Goal: Information Seeking & Learning: Learn about a topic

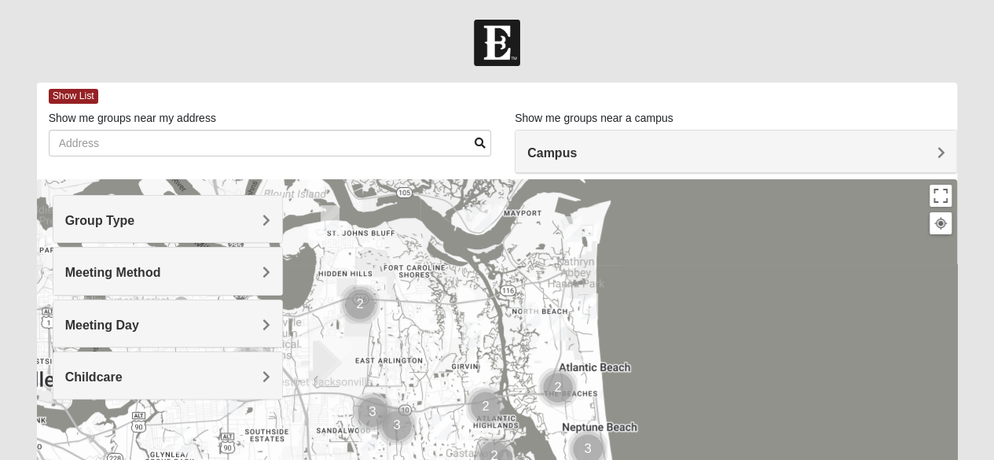
click at [135, 219] on span "Group Type" at bounding box center [100, 220] width 70 height 13
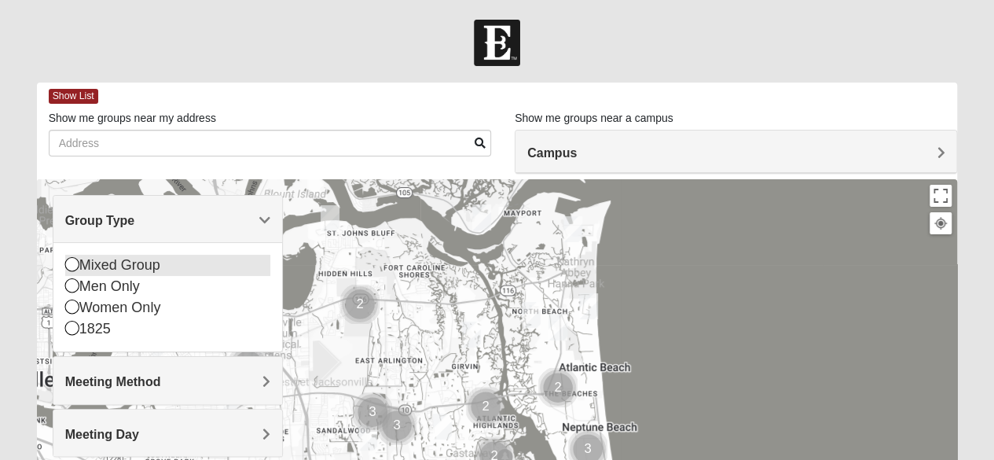
click at [71, 262] on icon at bounding box center [72, 264] width 14 height 14
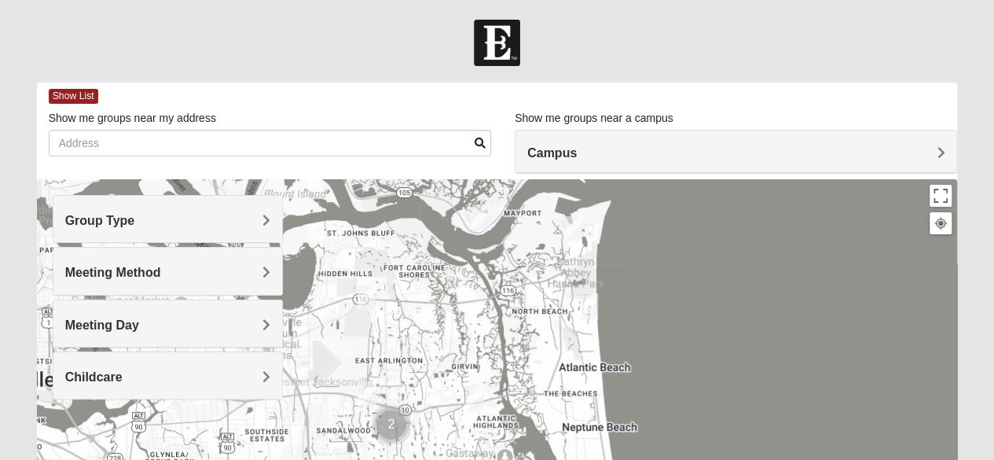
click at [161, 274] on span "Meeting Method" at bounding box center [113, 272] width 96 height 13
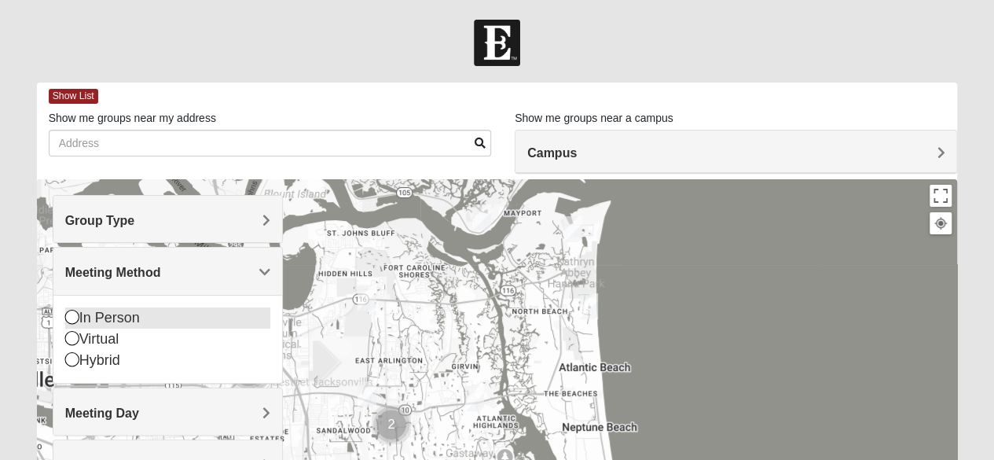
click at [70, 313] on icon at bounding box center [72, 317] width 14 height 14
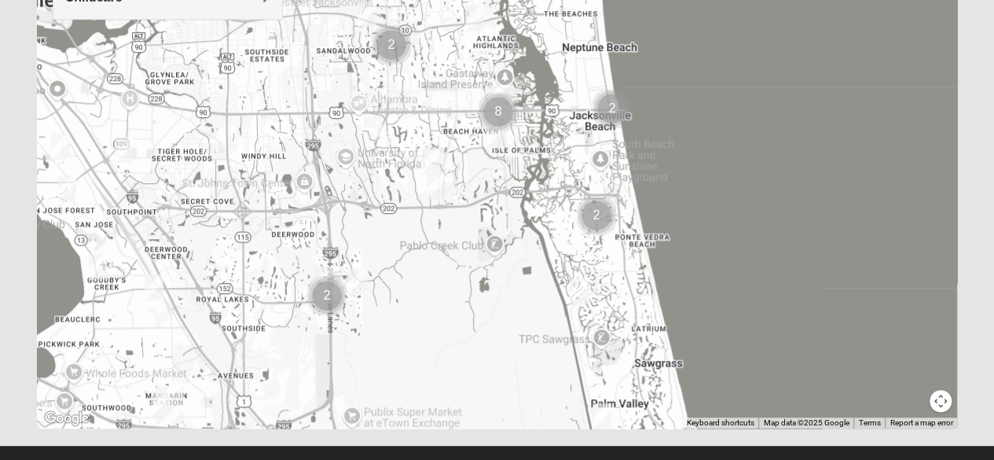
scroll to position [380, 0]
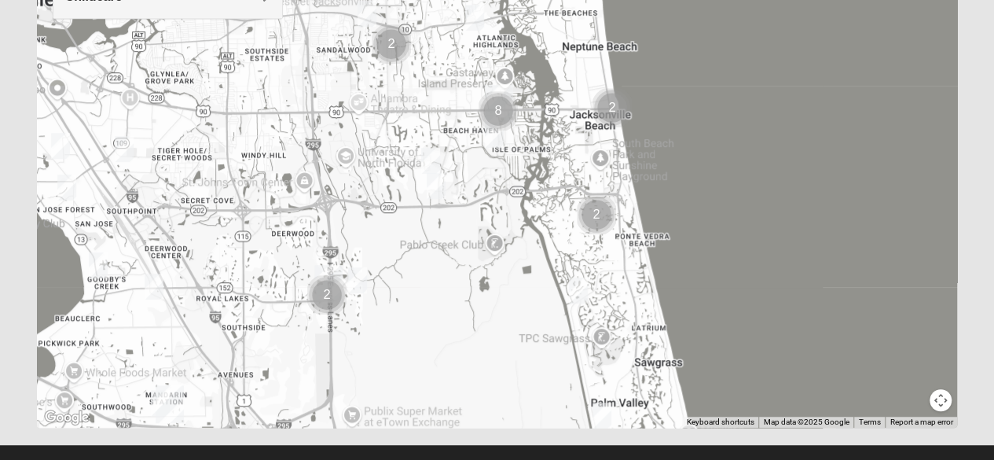
click at [358, 287] on img "Mixed Craig & Marsha Myers 32256" at bounding box center [357, 280] width 19 height 26
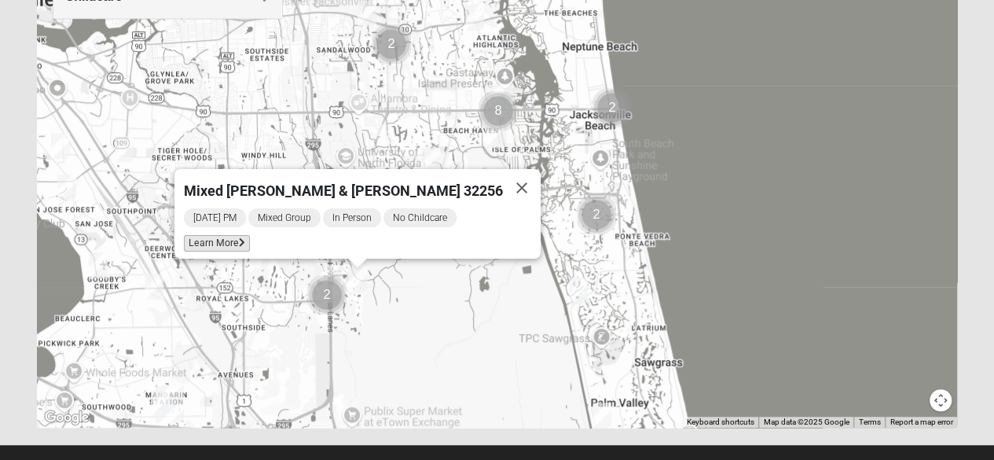
click at [250, 238] on span "Learn More" at bounding box center [217, 243] width 66 height 17
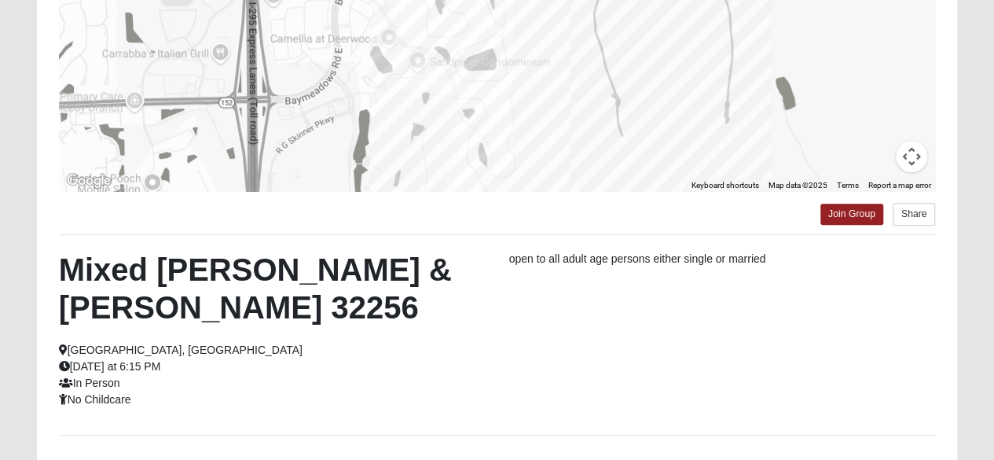
scroll to position [301, 0]
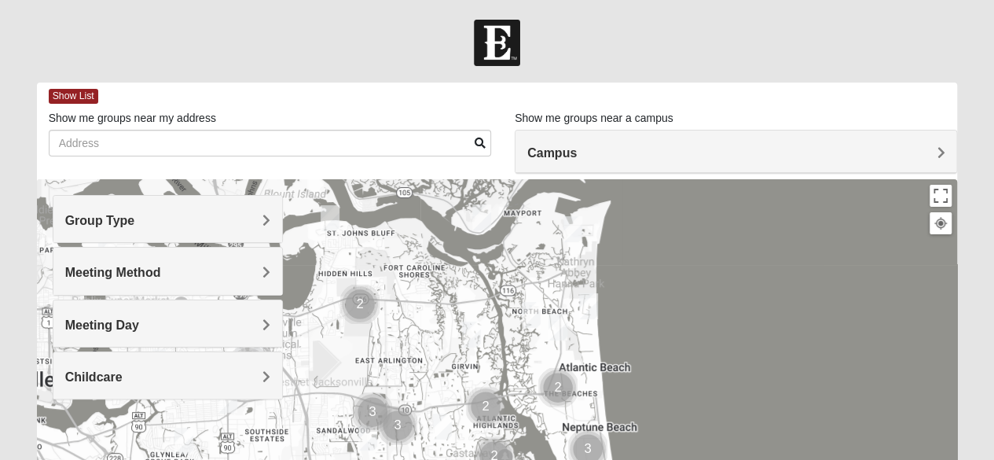
click at [135, 222] on span "Group Type" at bounding box center [100, 220] width 70 height 13
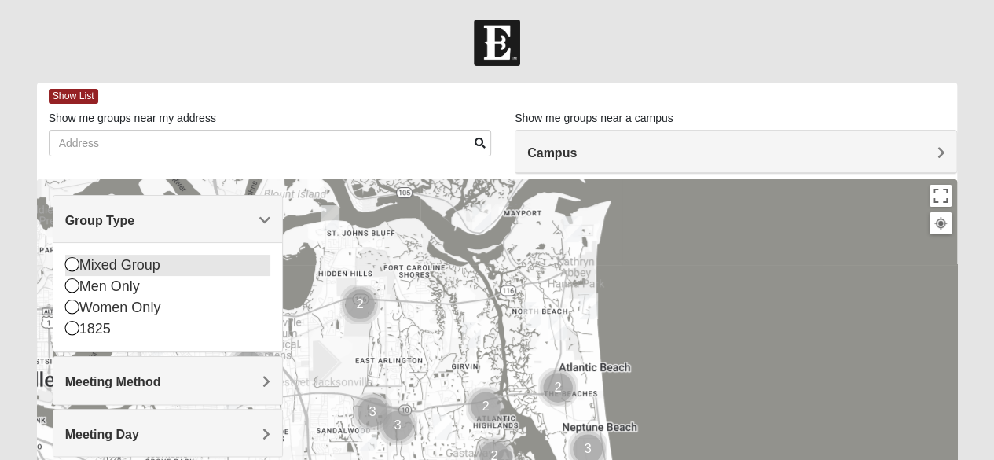
click at [72, 263] on icon at bounding box center [72, 264] width 14 height 14
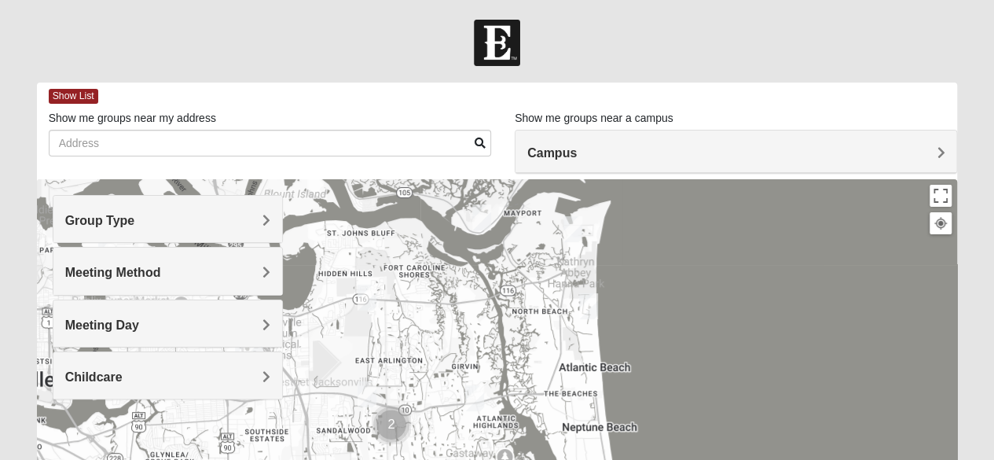
click at [161, 273] on span "Meeting Method" at bounding box center [113, 272] width 96 height 13
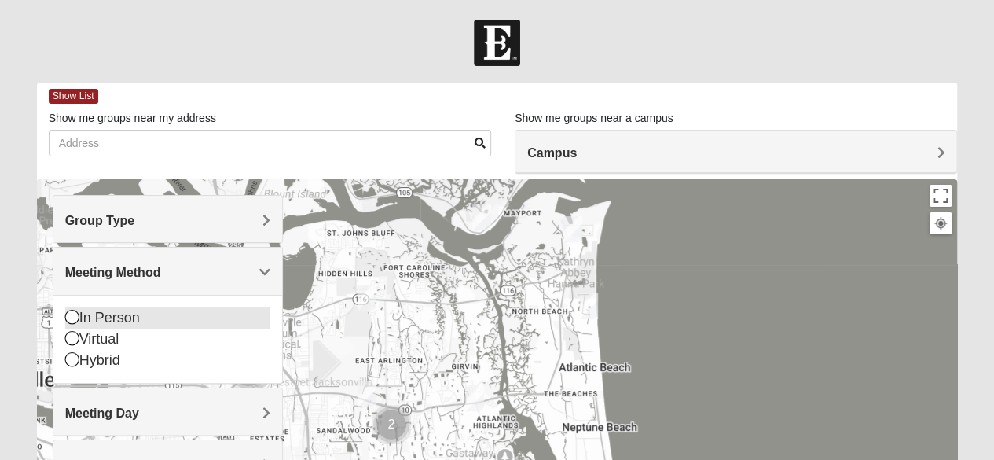
click at [72, 314] on icon at bounding box center [72, 317] width 14 height 14
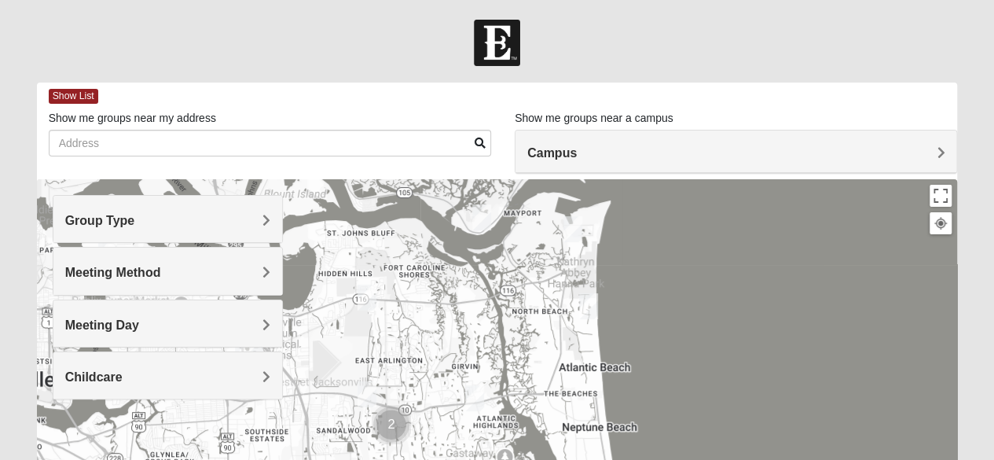
click at [139, 324] on span "Meeting Day" at bounding box center [102, 324] width 74 height 13
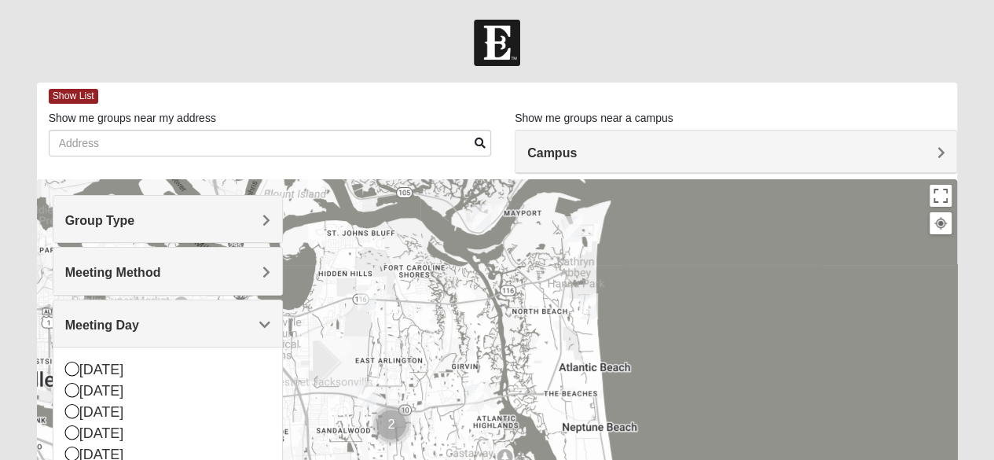
click at [139, 324] on span "Meeting Day" at bounding box center [102, 324] width 74 height 13
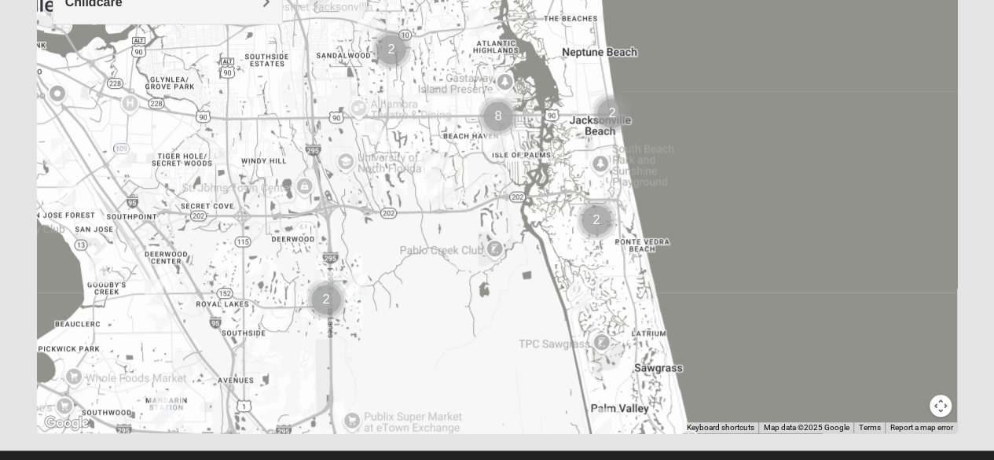
scroll to position [405, 0]
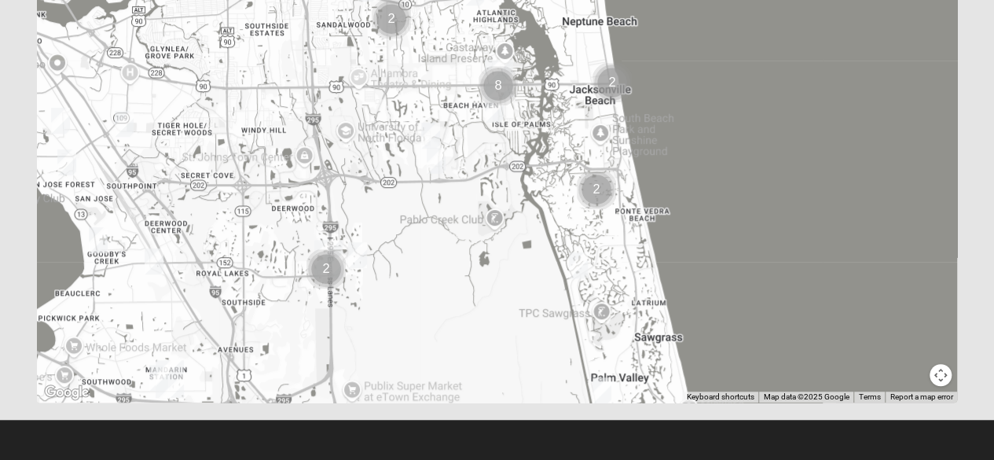
click at [156, 373] on img "Mandarin" at bounding box center [170, 379] width 28 height 38
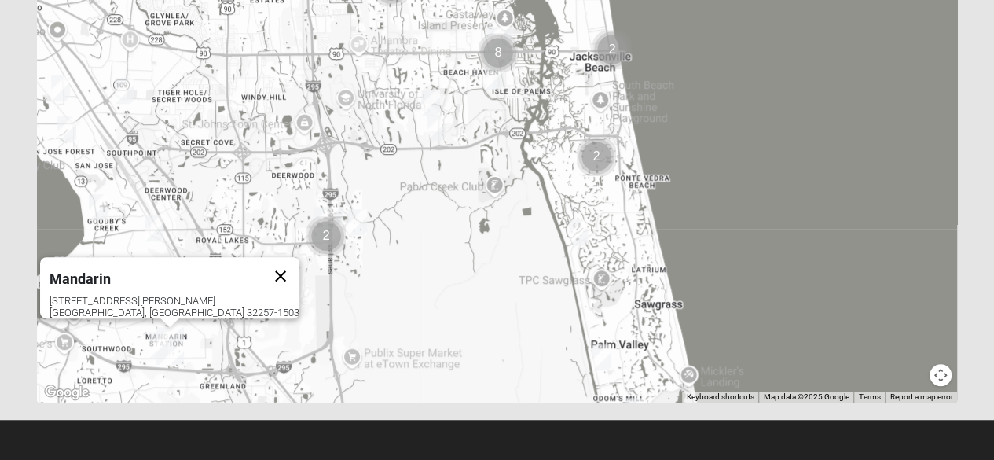
click at [262, 261] on button "Close" at bounding box center [281, 276] width 38 height 38
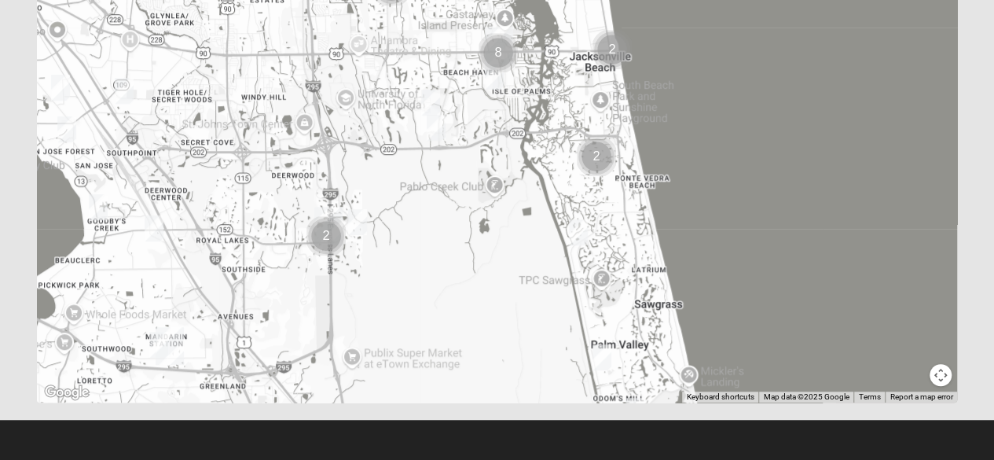
click at [160, 357] on img "Mandarin" at bounding box center [170, 346] width 28 height 38
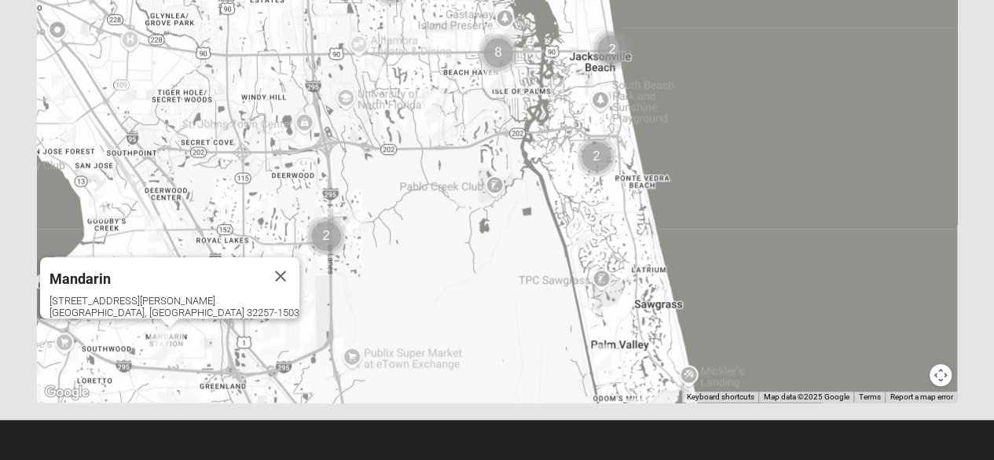
click at [160, 357] on img "Mandarin" at bounding box center [170, 346] width 28 height 38
click at [151, 340] on img "On Campus Mixed Hannigan 32257" at bounding box center [158, 345] width 19 height 26
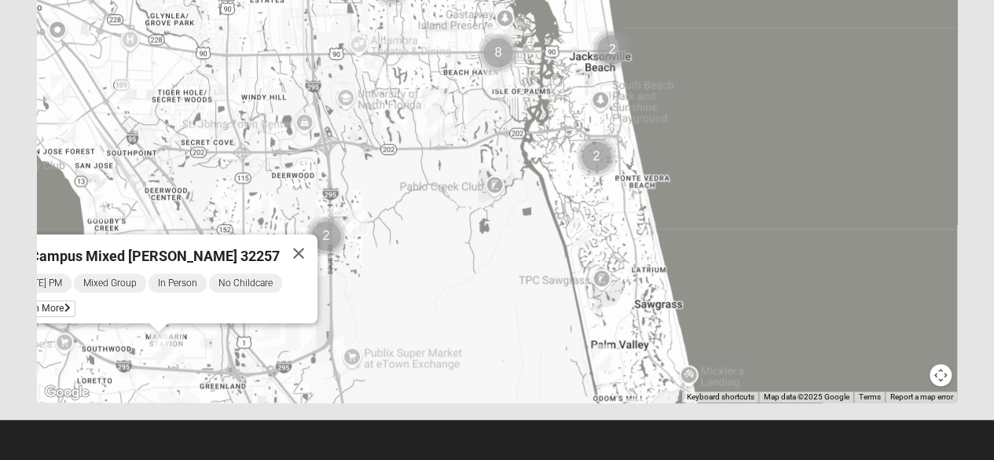
click at [151, 340] on div "To navigate, press the arrow keys. On Campus Mixed Hannigan 32257 Monday PM Mix…" at bounding box center [497, 88] width 921 height 629
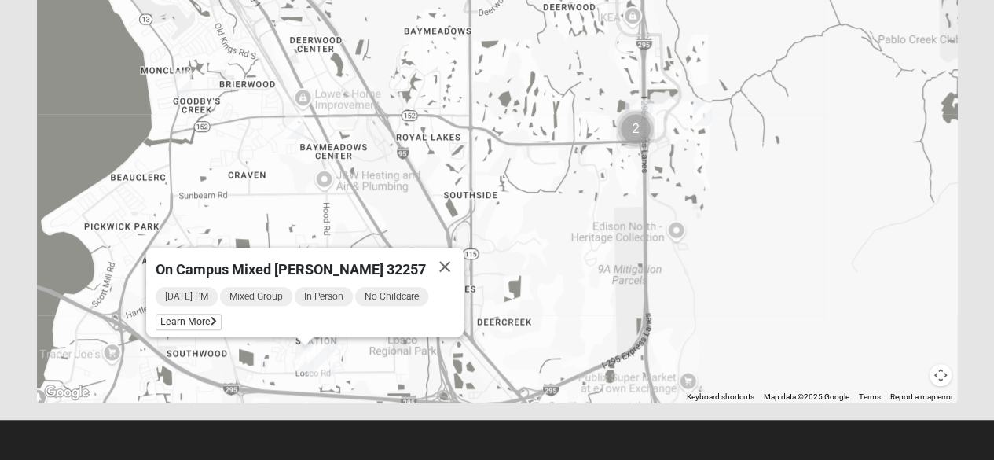
click at [204, 288] on span "Monday PM" at bounding box center [187, 296] width 62 height 19
click at [203, 319] on span "Learn More" at bounding box center [189, 322] width 66 height 17
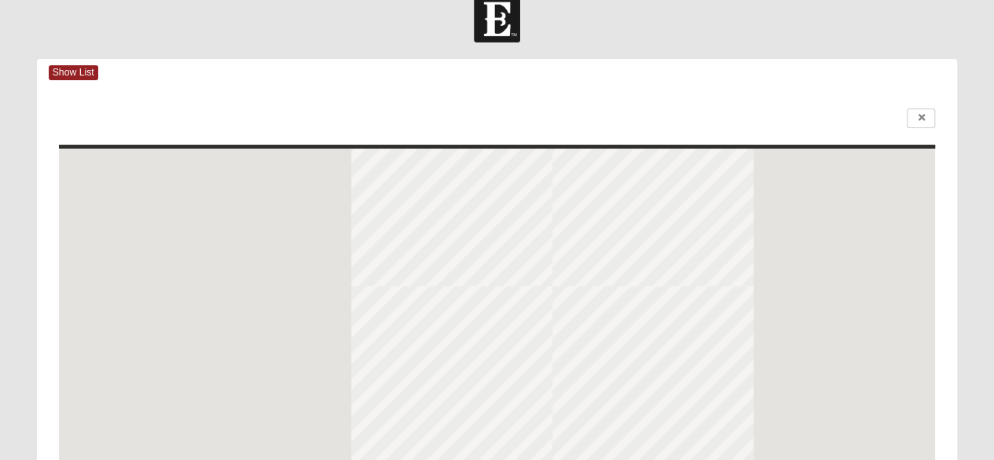
scroll to position [0, 0]
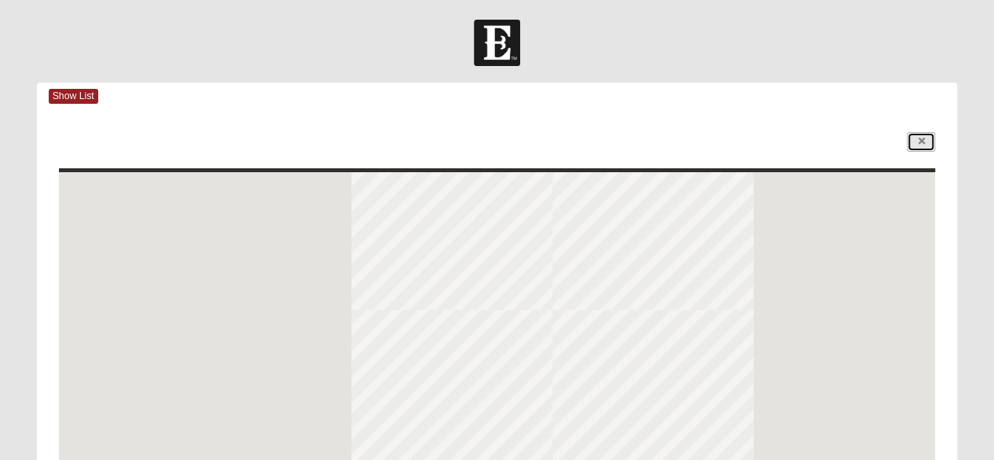
click at [918, 143] on icon at bounding box center [921, 141] width 6 height 9
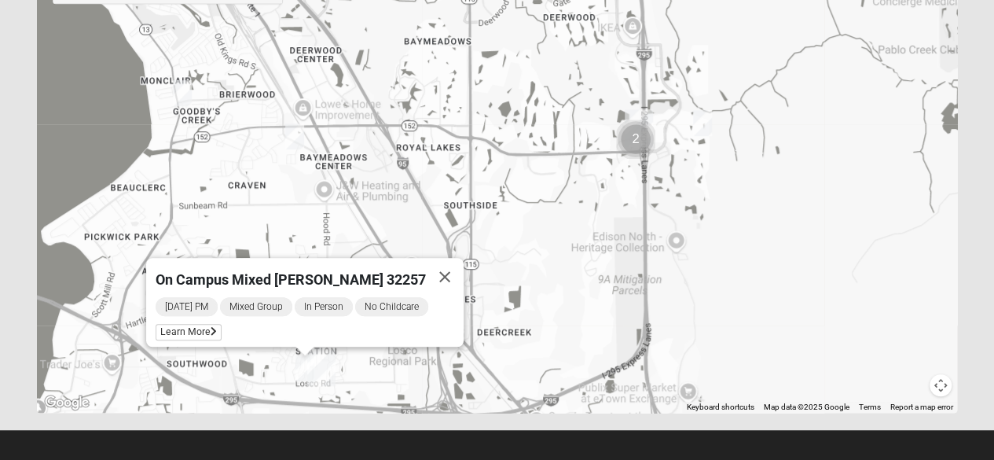
scroll to position [405, 0]
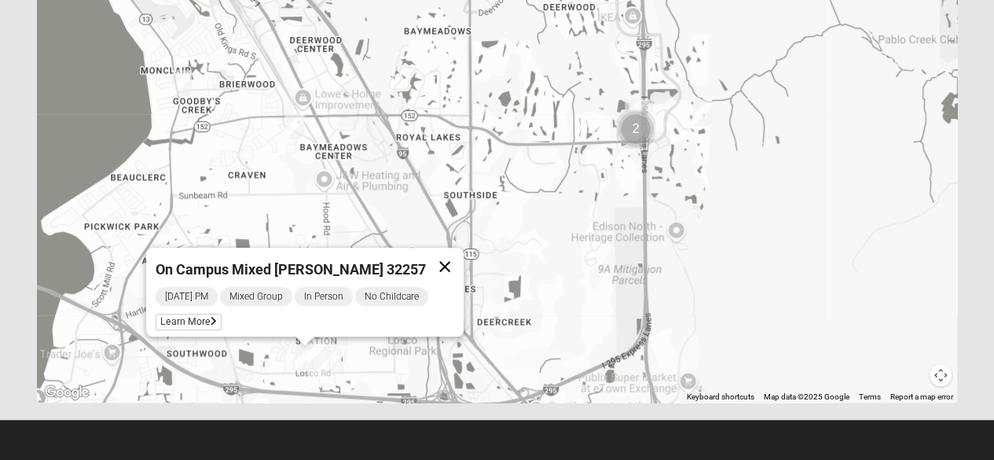
click at [434, 254] on button "Close" at bounding box center [445, 267] width 38 height 38
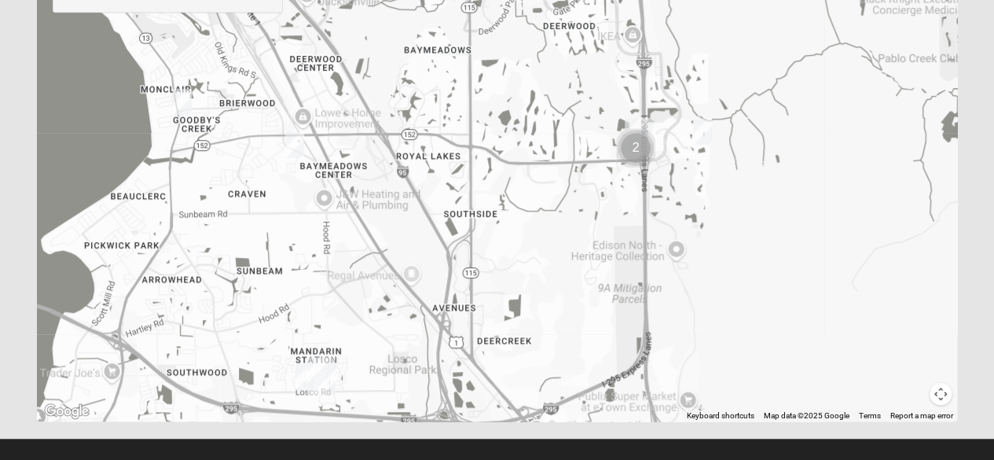
scroll to position [388, 0]
